Goal: Answer question/provide support: Share knowledge or assist other users

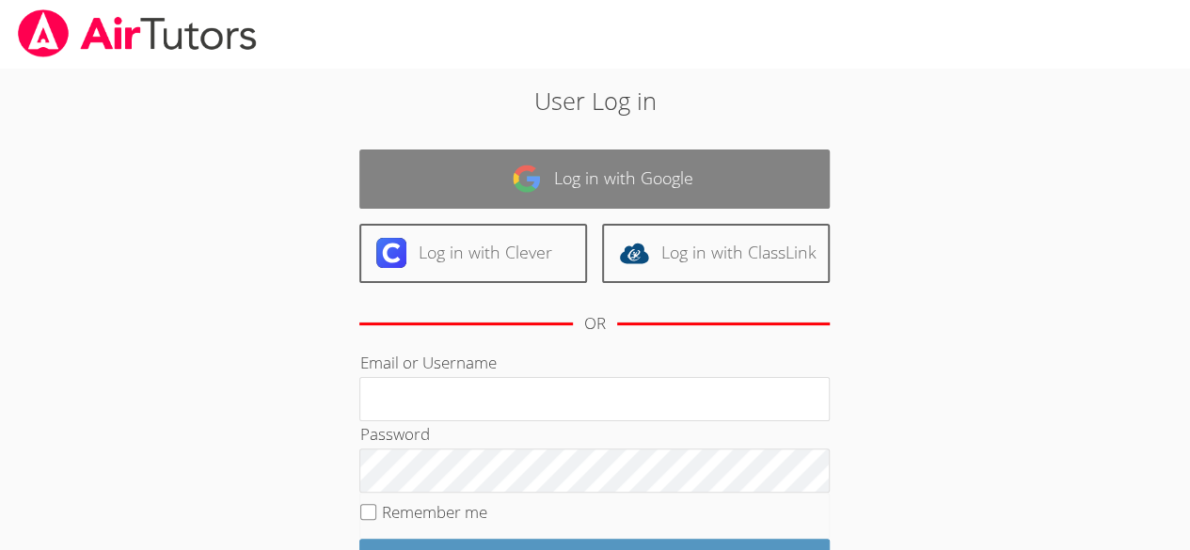
click at [597, 169] on link "Log in with Google" at bounding box center [594, 179] width 470 height 59
click at [647, 193] on link "Log in with Google" at bounding box center [594, 179] width 470 height 59
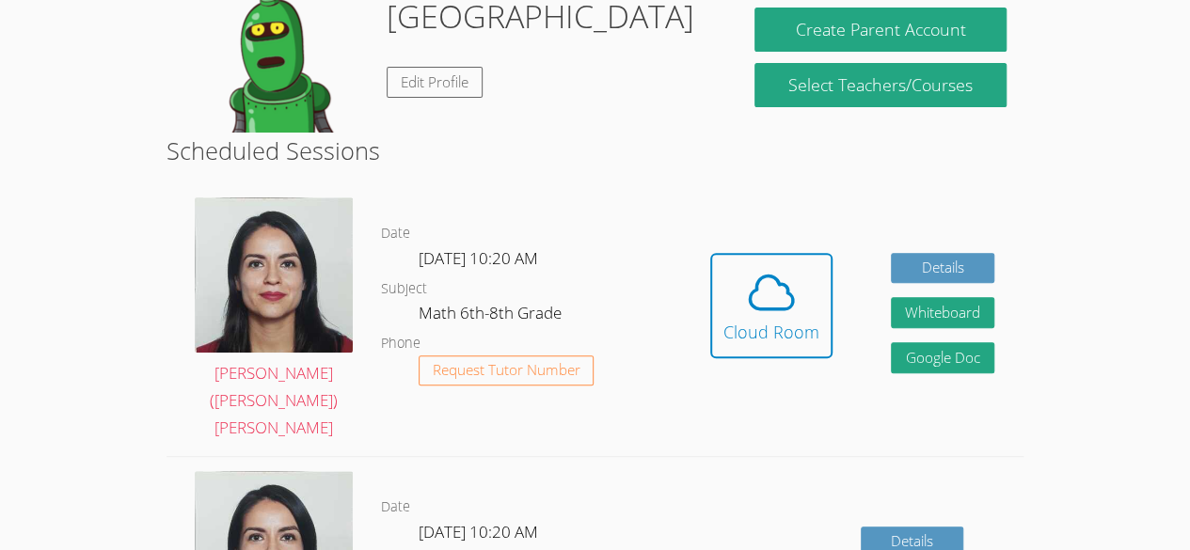
scroll to position [250, 0]
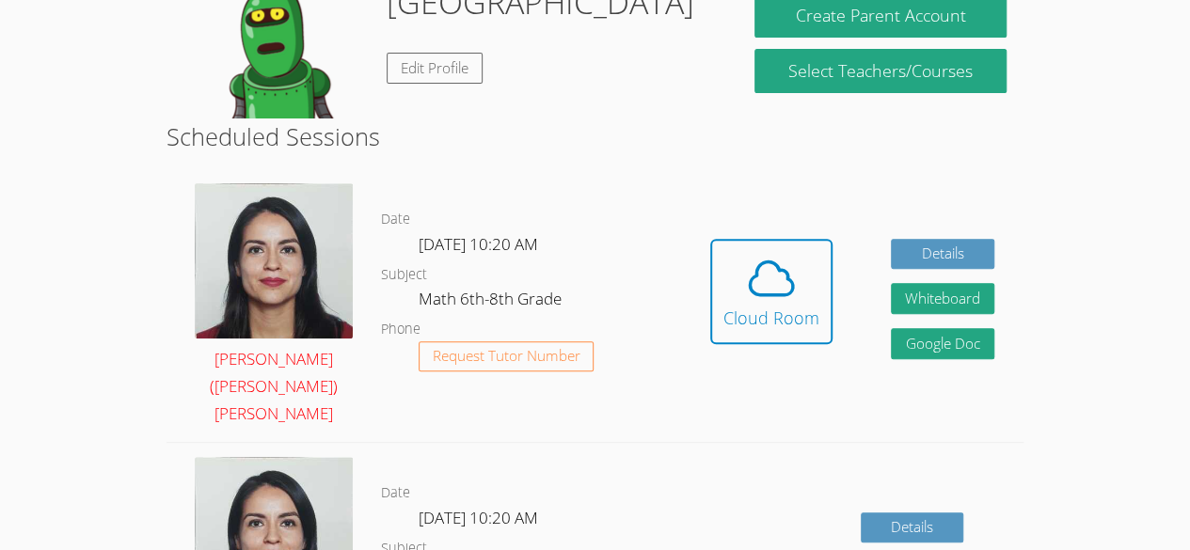
click at [284, 276] on img at bounding box center [274, 260] width 158 height 154
click at [290, 275] on img at bounding box center [274, 260] width 158 height 154
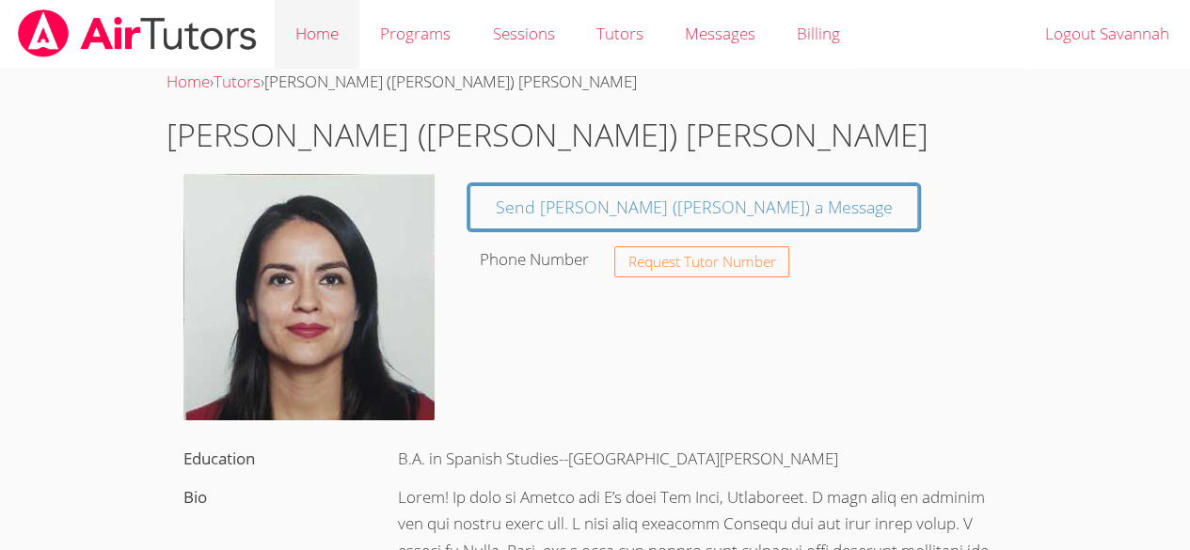
click at [331, 25] on link "Home" at bounding box center [317, 34] width 85 height 69
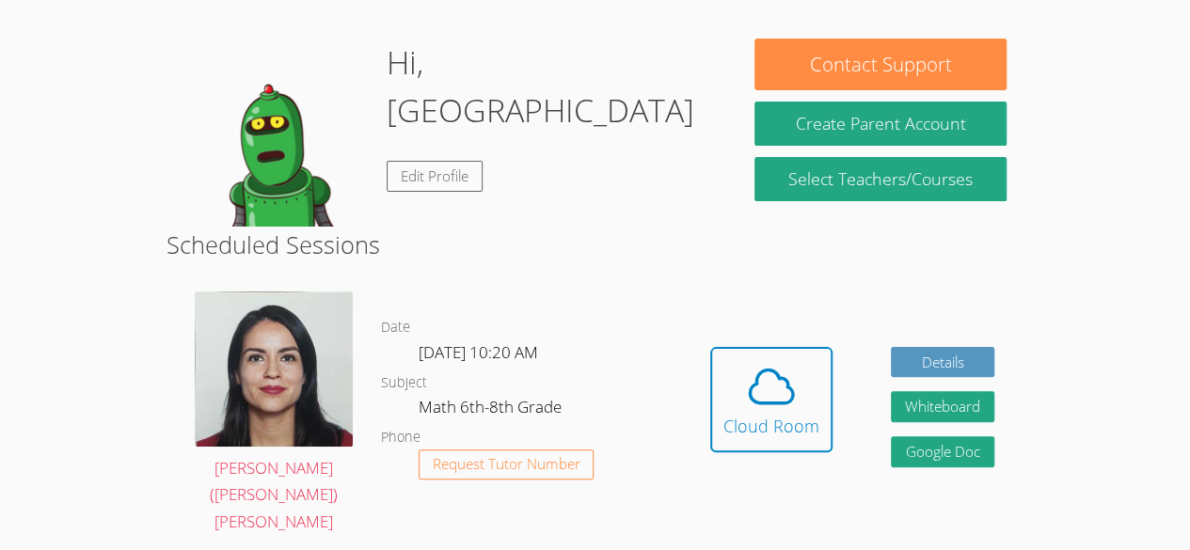
scroll to position [148, 0]
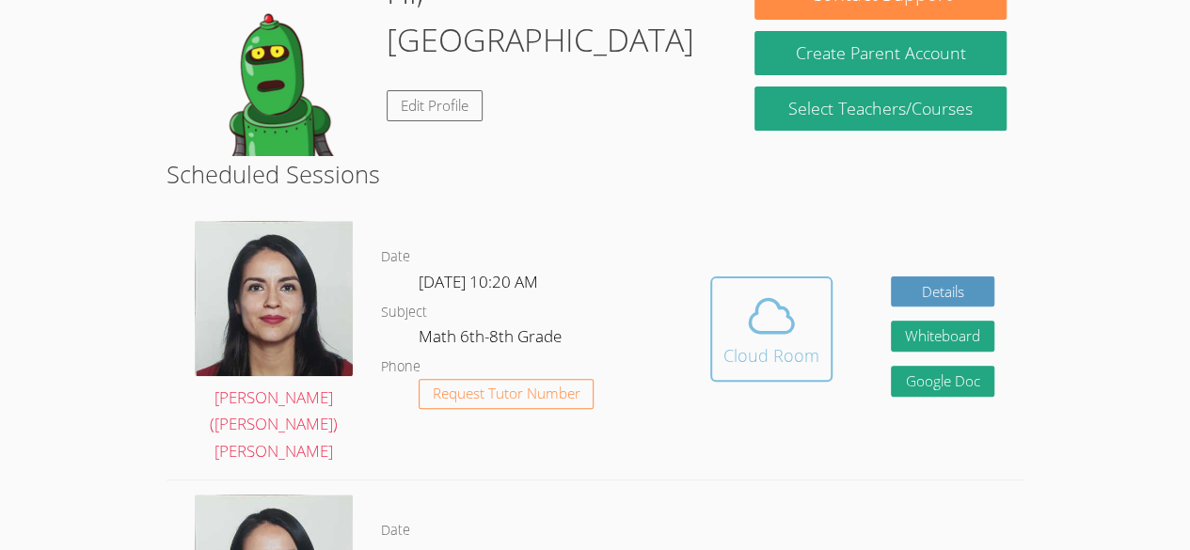
click at [765, 317] on icon at bounding box center [771, 316] width 43 height 33
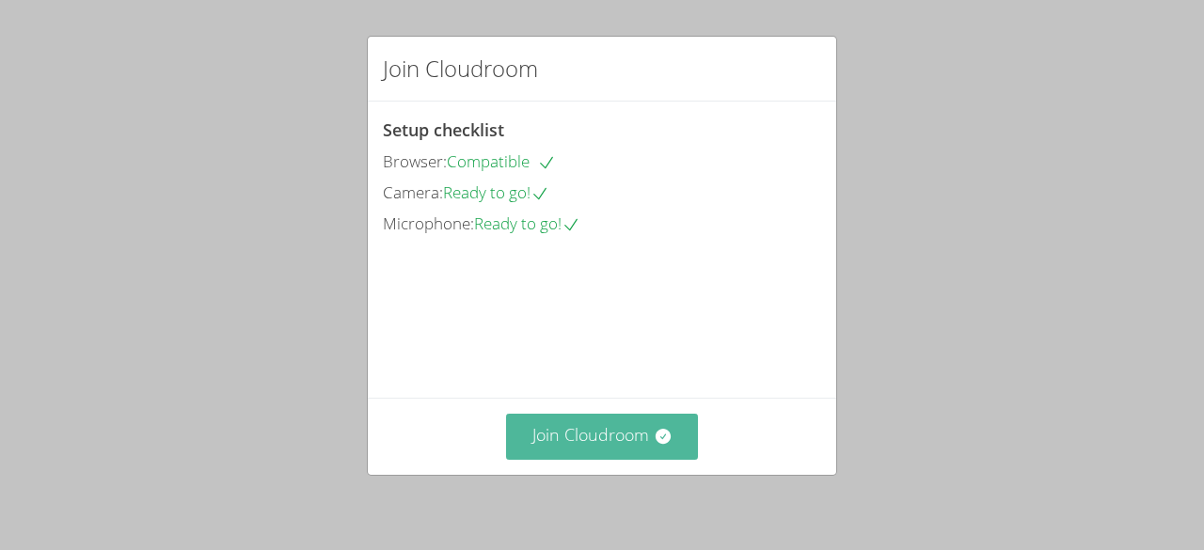
click at [633, 422] on button "Join Cloudroom" at bounding box center [602, 437] width 193 height 46
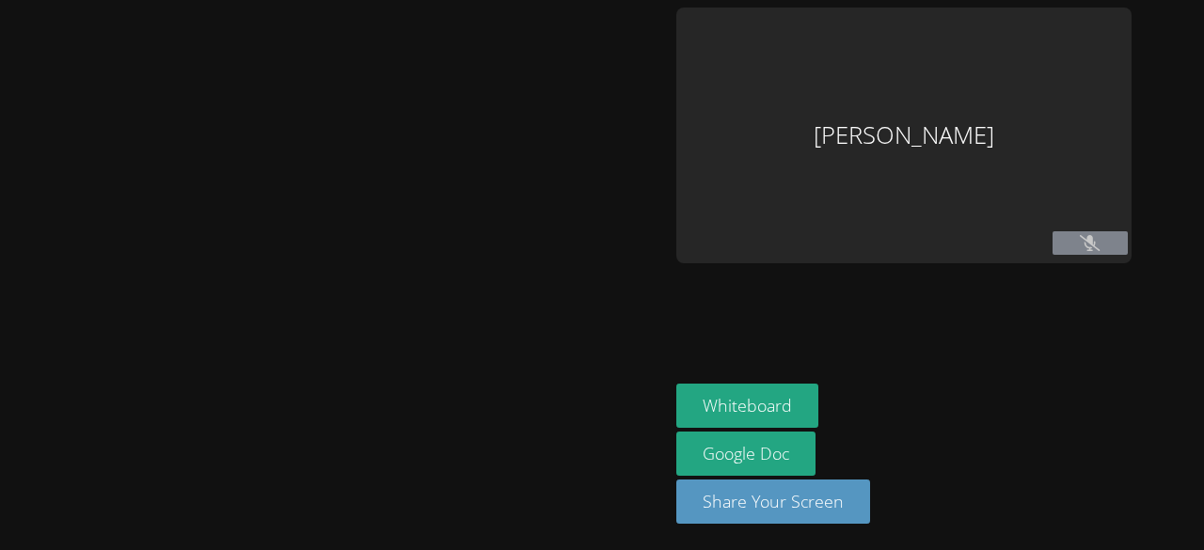
click at [911, 108] on div "[PERSON_NAME]" at bounding box center [903, 136] width 455 height 256
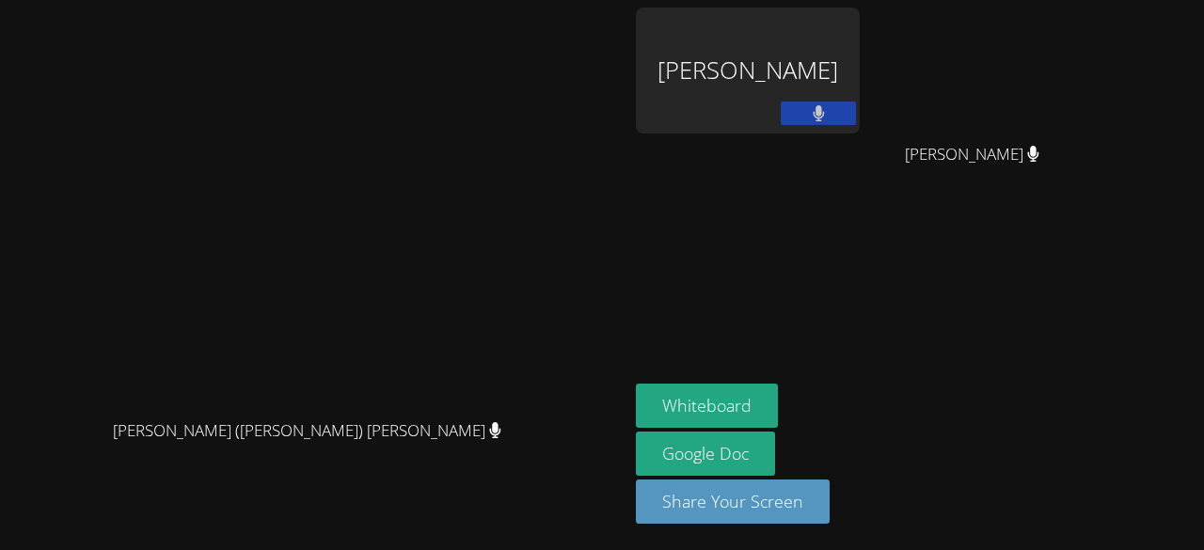
click at [796, 91] on div "[PERSON_NAME]" at bounding box center [748, 71] width 224 height 126
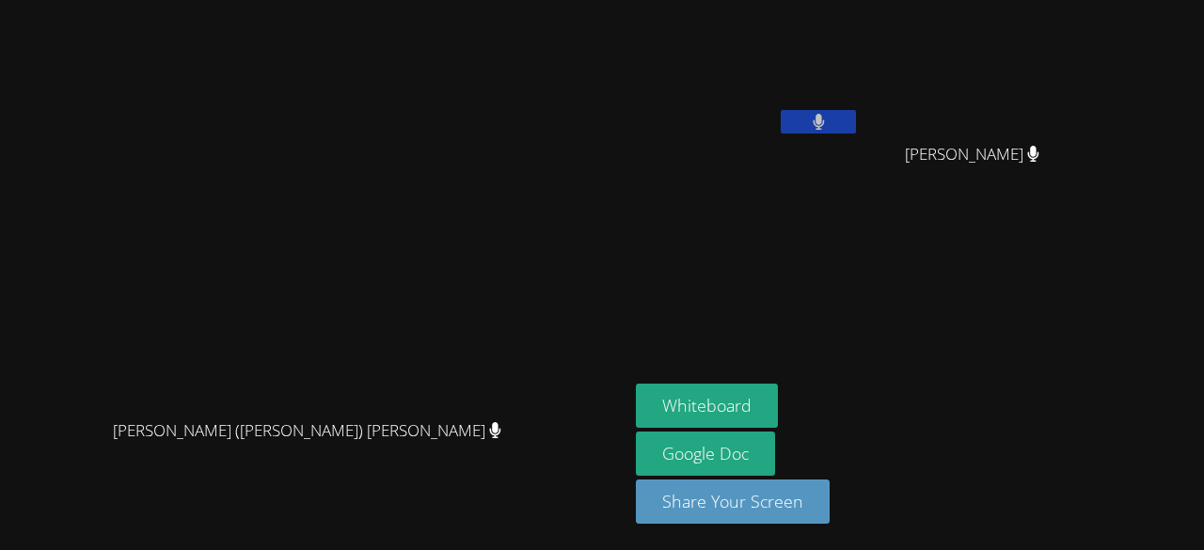
click at [856, 116] on button at bounding box center [818, 122] width 75 height 24
click at [829, 116] on icon at bounding box center [819, 122] width 20 height 16
click at [856, 116] on button at bounding box center [818, 122] width 75 height 24
click at [829, 116] on icon at bounding box center [819, 122] width 20 height 16
click at [856, 116] on button at bounding box center [818, 122] width 75 height 24
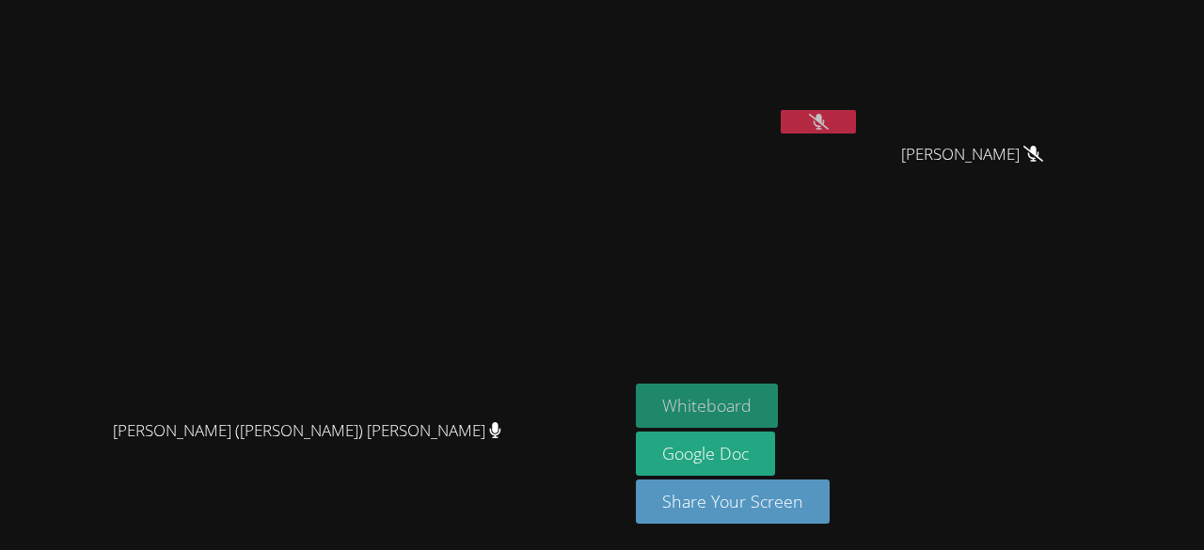
click at [778, 410] on button "Whiteboard" at bounding box center [707, 406] width 142 height 44
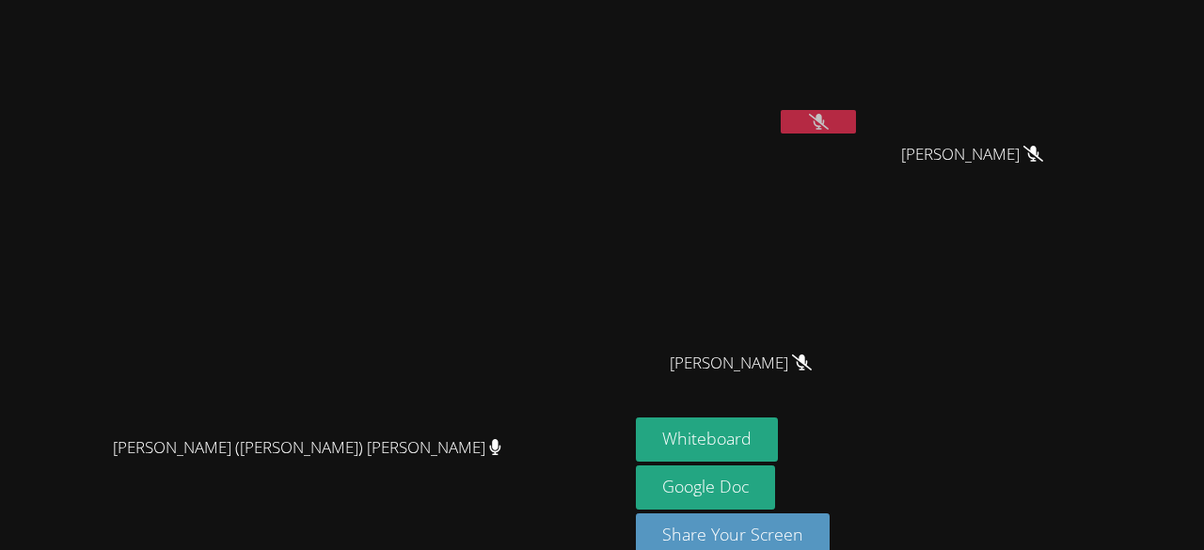
click at [856, 112] on button at bounding box center [818, 122] width 75 height 24
click at [856, 113] on button at bounding box center [818, 122] width 75 height 24
click at [856, 130] on button at bounding box center [818, 122] width 75 height 24
click at [856, 118] on button at bounding box center [818, 122] width 75 height 24
click at [856, 116] on button at bounding box center [818, 122] width 75 height 24
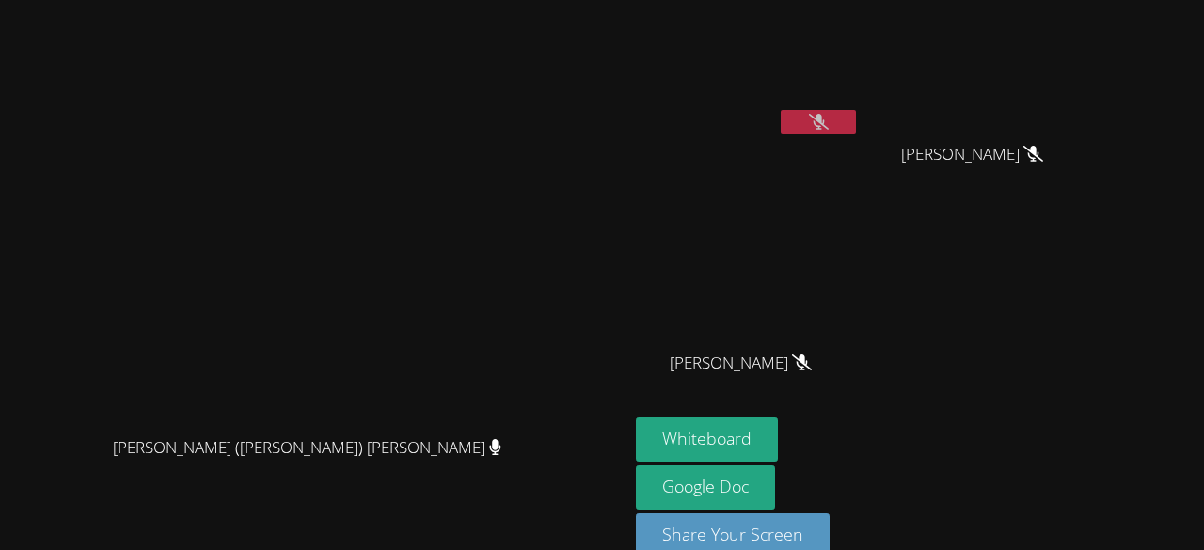
click at [856, 119] on button at bounding box center [818, 122] width 75 height 24
click at [825, 124] on icon at bounding box center [819, 122] width 12 height 16
click at [781, 110] on button at bounding box center [818, 122] width 75 height 24
click at [829, 118] on icon at bounding box center [819, 122] width 20 height 16
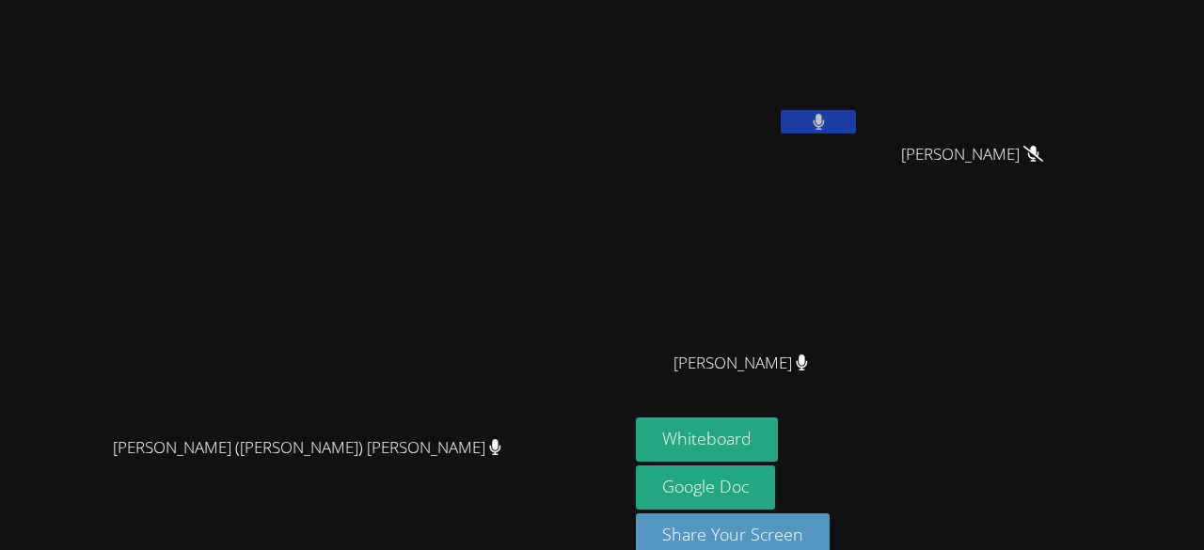
click at [856, 118] on button at bounding box center [818, 122] width 75 height 24
click at [829, 118] on icon at bounding box center [819, 122] width 20 height 16
click at [825, 114] on icon at bounding box center [819, 122] width 12 height 16
click at [856, 123] on button at bounding box center [818, 122] width 75 height 24
click at [825, 118] on icon at bounding box center [819, 122] width 12 height 16
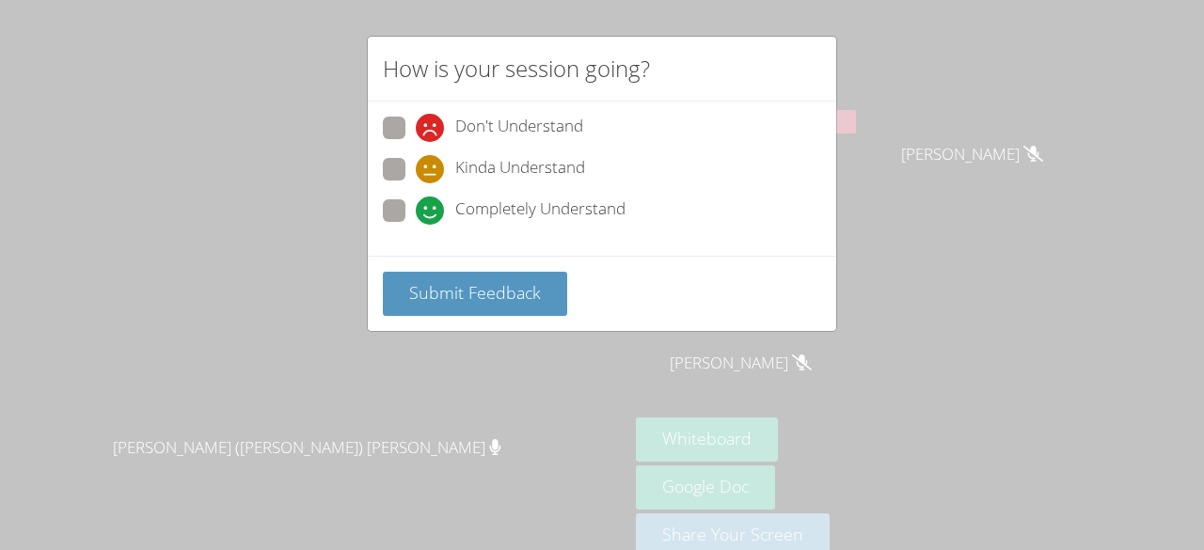
click at [416, 225] on span at bounding box center [416, 225] width 0 height 0
click at [416, 201] on input "Completely Understand" at bounding box center [424, 207] width 16 height 16
radio input "true"
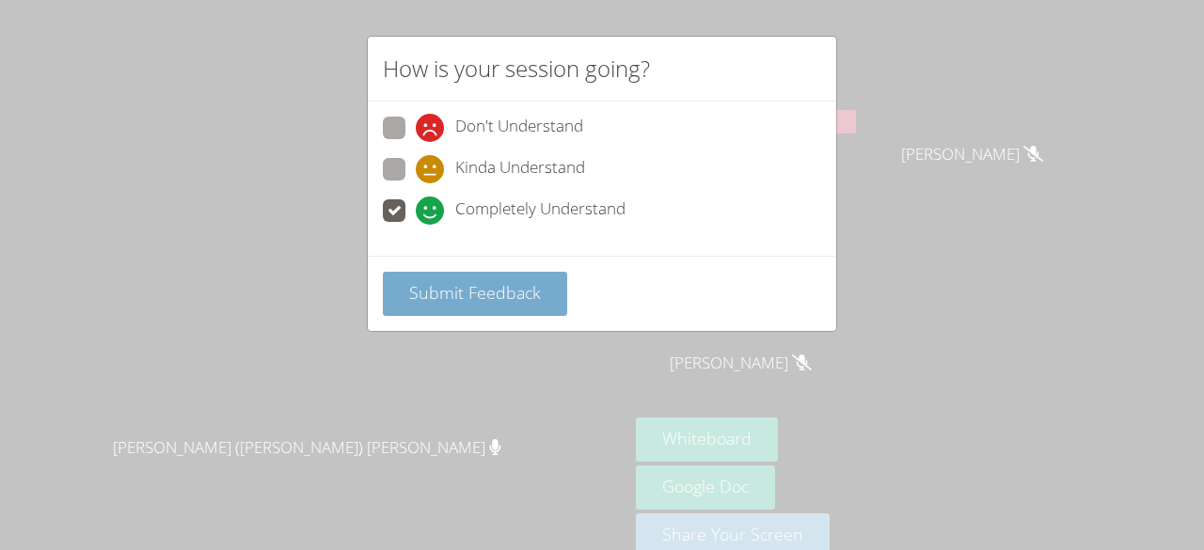
click at [480, 298] on span "Submit Feedback" at bounding box center [475, 292] width 132 height 23
